Goal: Task Accomplishment & Management: Use online tool/utility

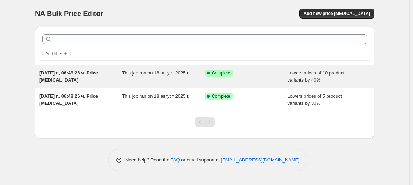
click at [149, 76] on div "This job ran on 18 август 2025 г.." at bounding box center [163, 77] width 83 height 14
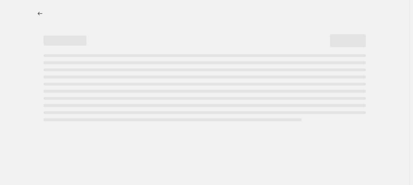
select select "percentage"
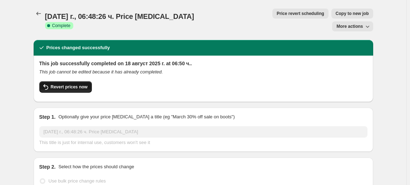
click at [76, 81] on button "Revert prices now" at bounding box center [65, 86] width 52 height 11
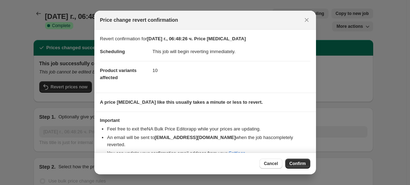
click at [291, 156] on div "Cancel Confirm" at bounding box center [204, 164] width 221 height 22
click at [302, 162] on span "Confirm" at bounding box center [297, 164] width 16 height 6
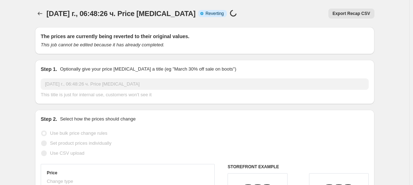
select select "percentage"
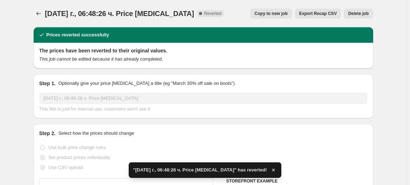
click at [359, 13] on span "Delete job" at bounding box center [358, 14] width 20 height 6
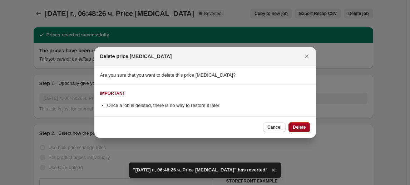
click at [300, 125] on span "Delete" at bounding box center [298, 128] width 13 height 6
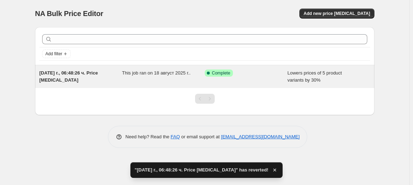
click at [149, 79] on div "This job ran on 18 август 2025 г.." at bounding box center [163, 77] width 83 height 14
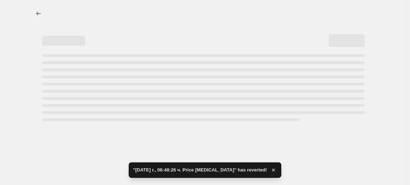
select select "percentage"
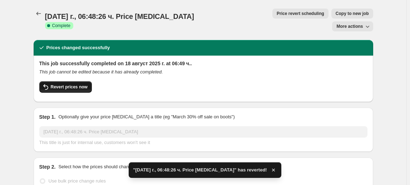
click at [70, 84] on span "Revert prices now" at bounding box center [69, 87] width 37 height 6
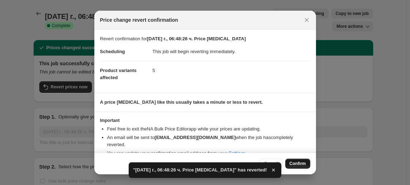
click at [303, 164] on span "Confirm" at bounding box center [297, 164] width 16 height 6
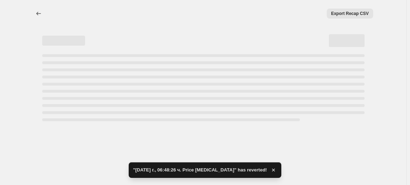
select select "percentage"
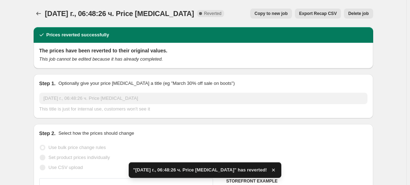
click at [360, 13] on span "Delete job" at bounding box center [358, 14] width 20 height 6
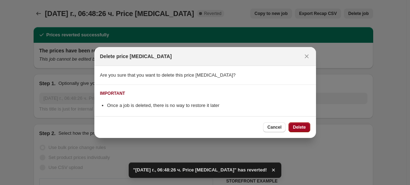
click at [301, 124] on button "Delete" at bounding box center [298, 127] width 21 height 10
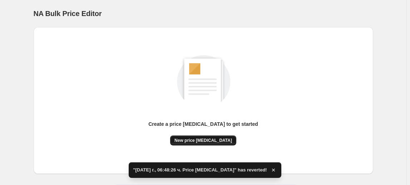
click at [199, 141] on span "New price [MEDICAL_DATA]" at bounding box center [202, 141] width 57 height 6
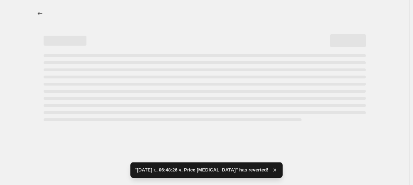
select select "percentage"
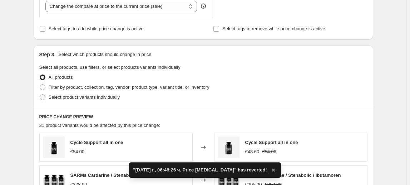
scroll to position [292, 0]
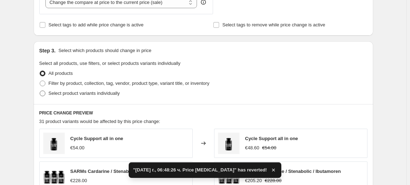
click at [75, 92] on span "Select product variants individually" at bounding box center [84, 93] width 71 height 5
click at [40, 91] on input "Select product variants individually" at bounding box center [40, 91] width 0 height 0
radio input "true"
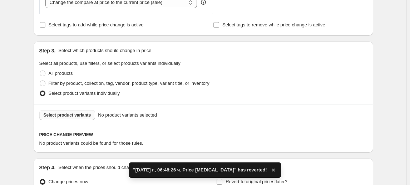
click at [63, 115] on span "Select product variants" at bounding box center [67, 115] width 47 height 6
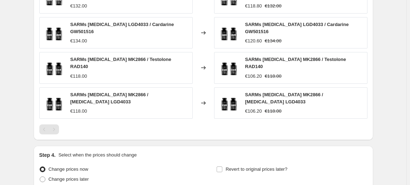
scroll to position [548, 0]
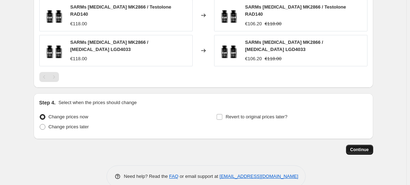
click at [360, 147] on span "Continue" at bounding box center [359, 150] width 19 height 6
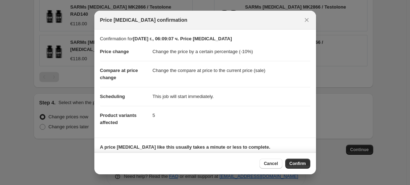
click at [300, 162] on span "Confirm" at bounding box center [297, 164] width 16 height 6
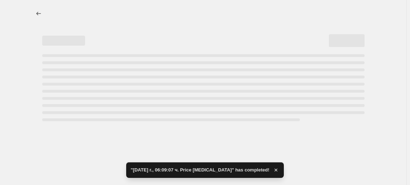
select select "percentage"
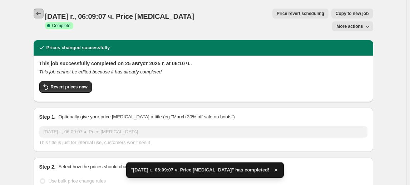
click at [40, 15] on icon "Price change jobs" at bounding box center [38, 13] width 7 height 7
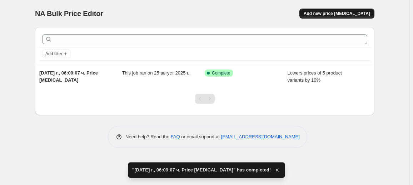
click at [349, 13] on span "Add new price [MEDICAL_DATA]" at bounding box center [337, 14] width 66 height 6
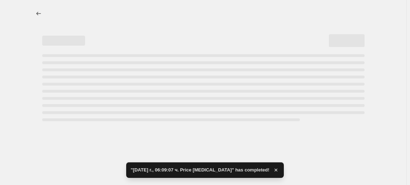
select select "percentage"
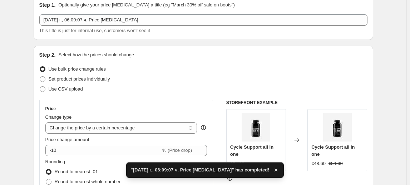
scroll to position [97, 0]
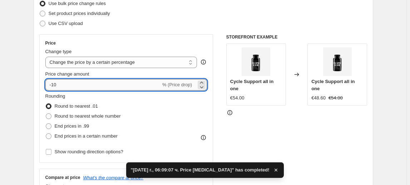
click at [55, 86] on input "-10" at bounding box center [102, 84] width 115 height 11
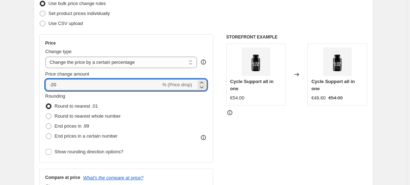
type input "-20"
click at [88, 96] on fieldset "Rounding Round to nearest .01 Round to nearest whole number End prices in .99 E…" at bounding box center [82, 117] width 75 height 49
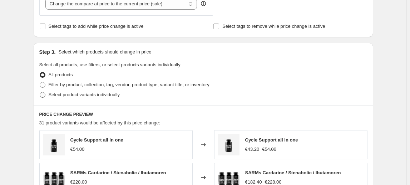
scroll to position [292, 0]
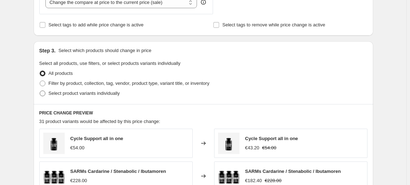
click at [88, 94] on span "Select product variants individually" at bounding box center [84, 93] width 71 height 5
click at [40, 91] on input "Select product variants individually" at bounding box center [40, 91] width 0 height 0
radio input "true"
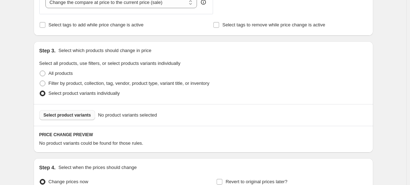
click at [82, 114] on span "Select product variants" at bounding box center [67, 115] width 47 height 6
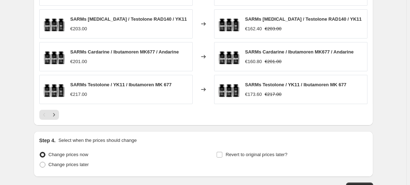
scroll to position [548, 0]
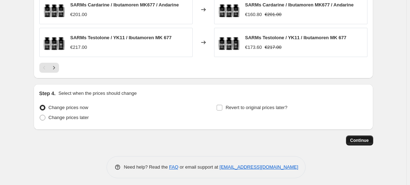
click at [364, 136] on button "Continue" at bounding box center [359, 141] width 27 height 10
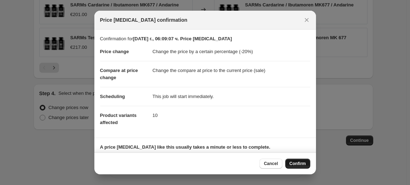
click at [305, 161] on button "Confirm" at bounding box center [297, 164] width 25 height 10
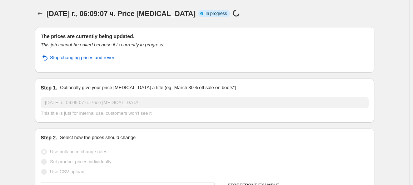
select select "percentage"
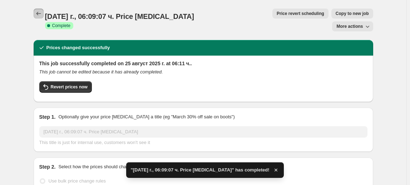
click at [41, 9] on button "Price change jobs" at bounding box center [39, 14] width 10 height 10
